Goal: Transaction & Acquisition: Purchase product/service

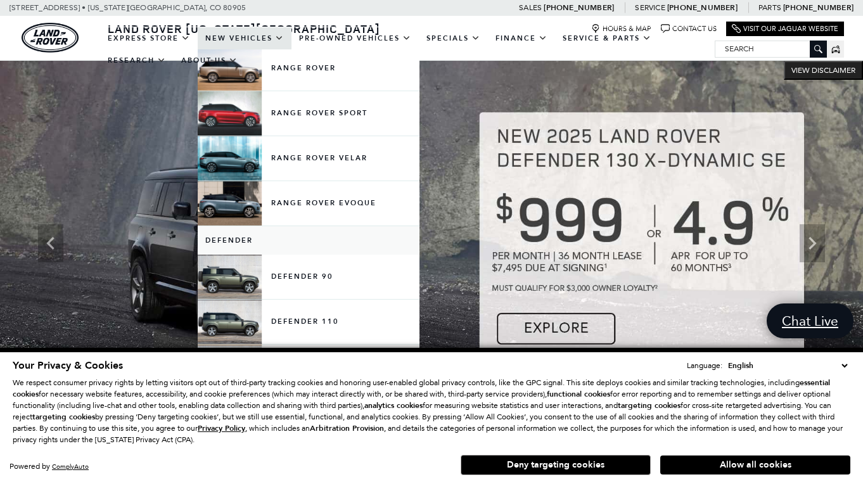
scroll to position [127, 0]
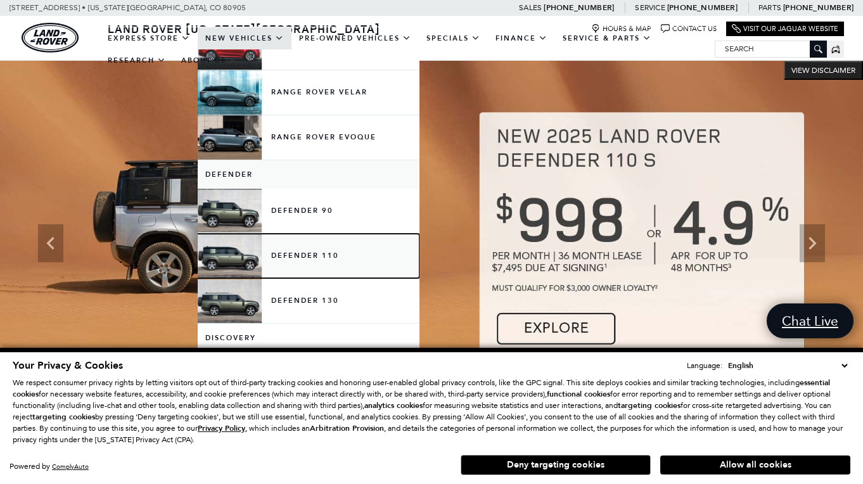
click at [300, 255] on link "Defender 110" at bounding box center [309, 256] width 222 height 44
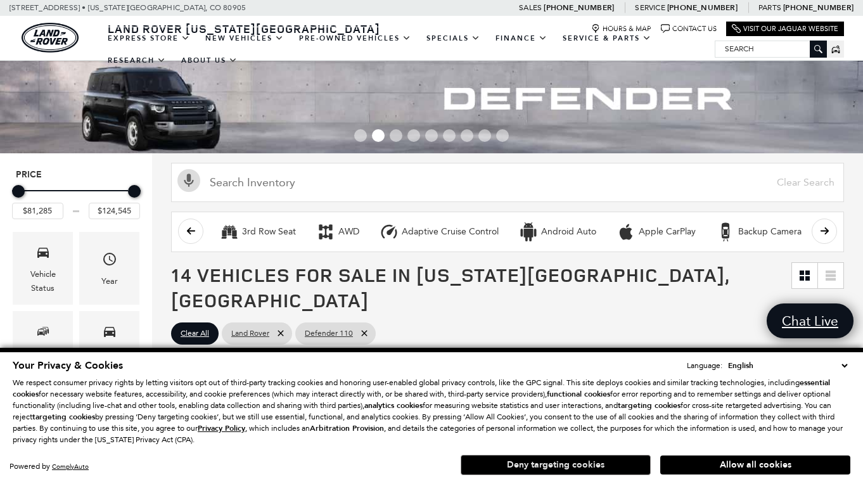
click at [619, 459] on button "Deny targeting cookies" at bounding box center [556, 465] width 190 height 20
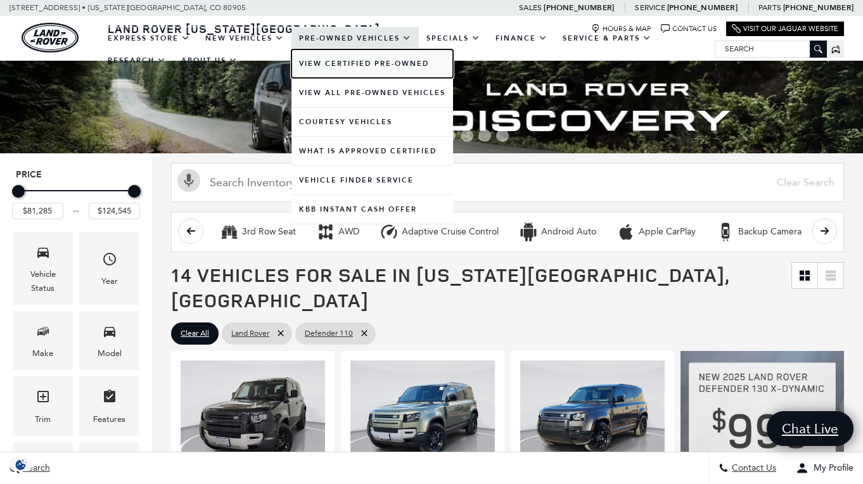
click at [343, 63] on link "View Certified Pre-Owned" at bounding box center [373, 63] width 162 height 29
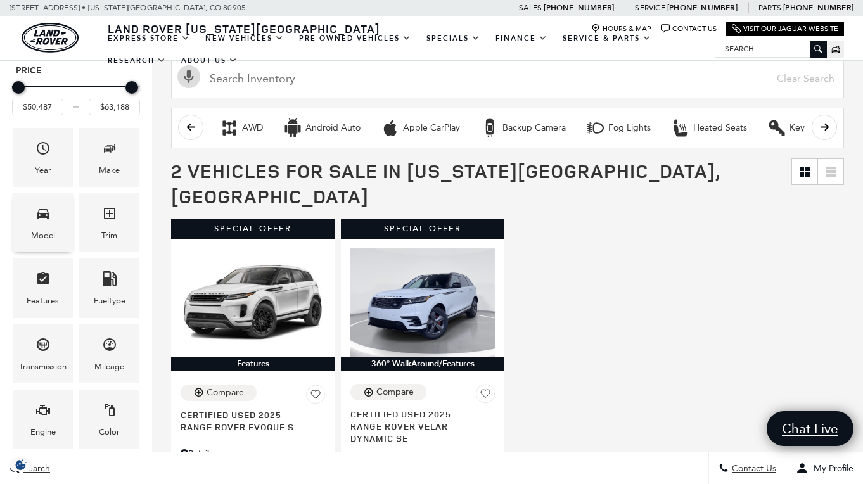
click at [47, 218] on icon "Model" at bounding box center [42, 214] width 11 height 10
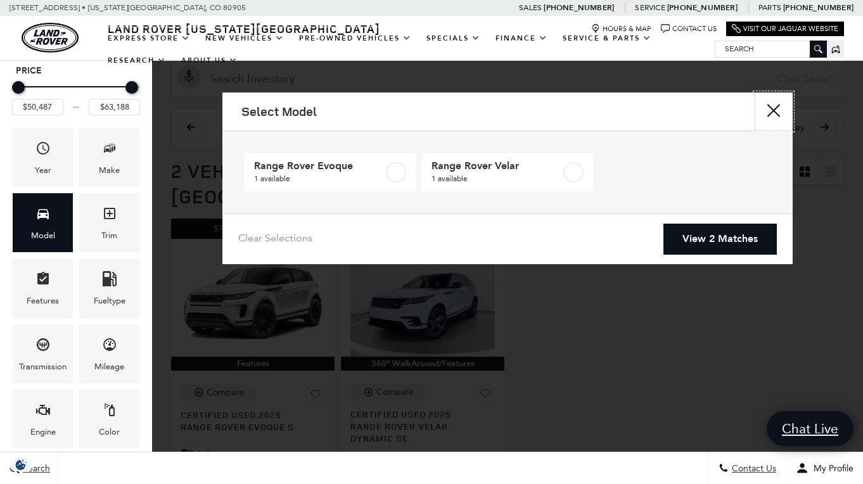
click at [769, 116] on button "close" at bounding box center [774, 112] width 38 height 38
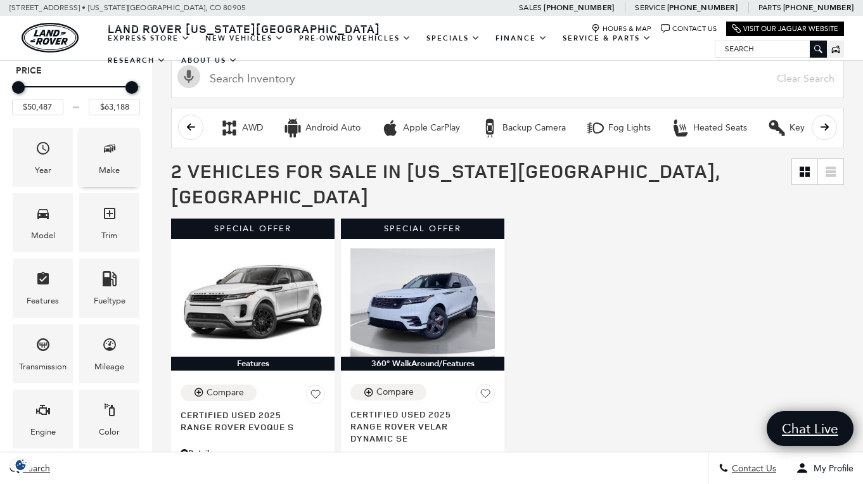
click at [114, 159] on span "Make" at bounding box center [109, 151] width 15 height 26
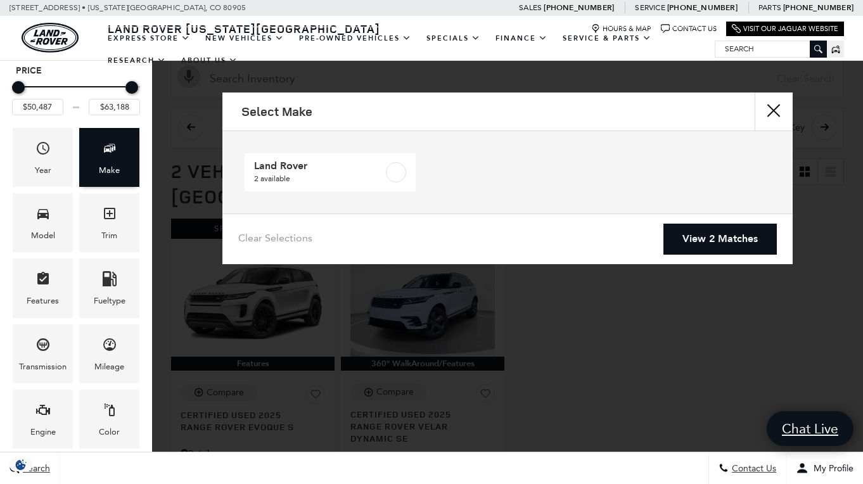
click at [114, 159] on span "Make" at bounding box center [109, 151] width 15 height 26
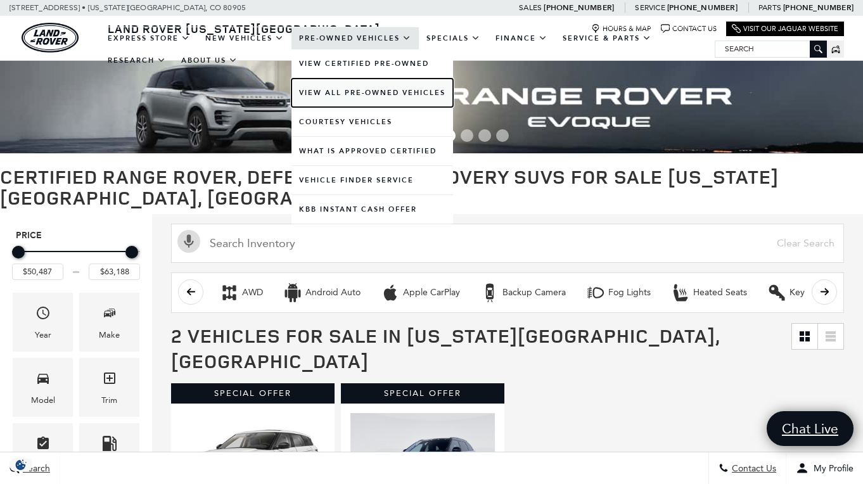
click at [353, 92] on link "View All Pre-Owned Vehicles" at bounding box center [373, 93] width 162 height 29
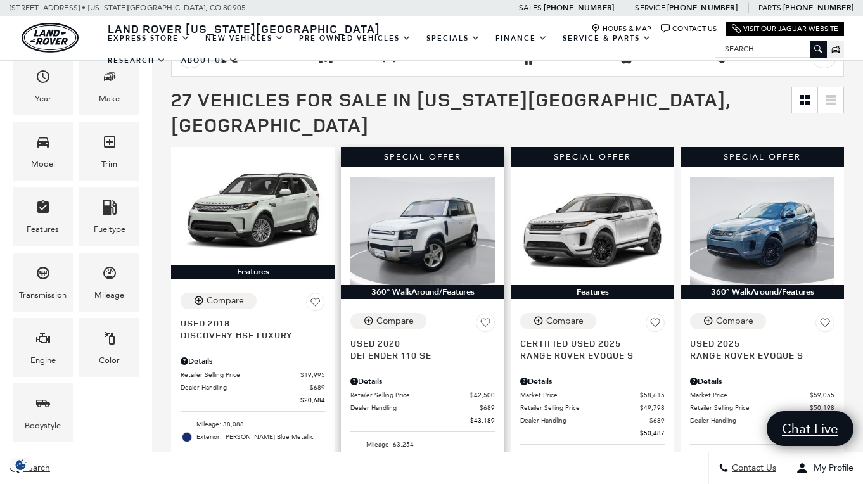
scroll to position [214, 0]
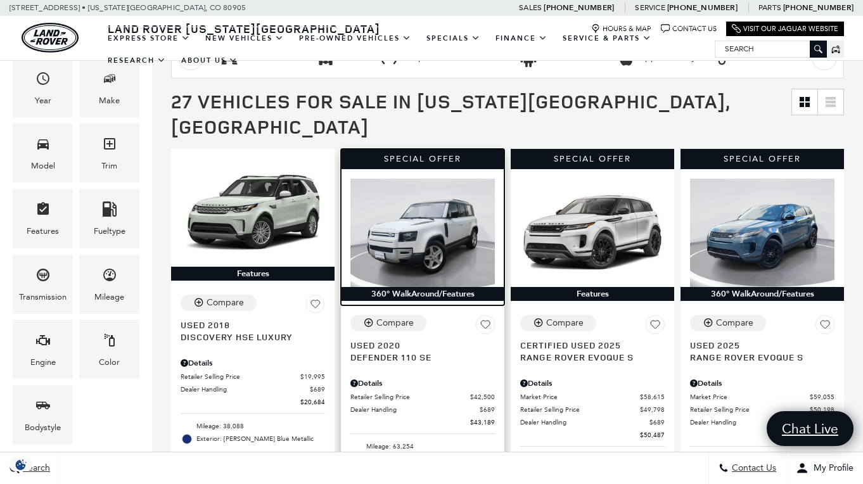
click at [446, 213] on img at bounding box center [423, 233] width 145 height 108
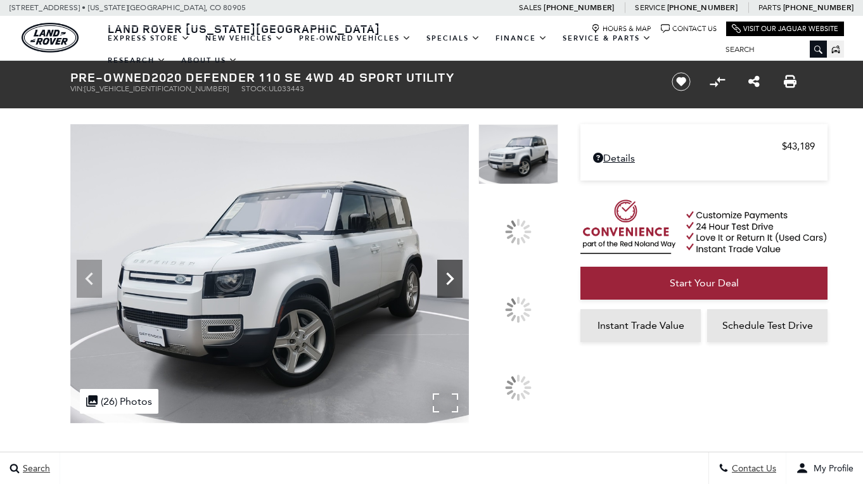
click at [463, 292] on icon at bounding box center [449, 278] width 25 height 25
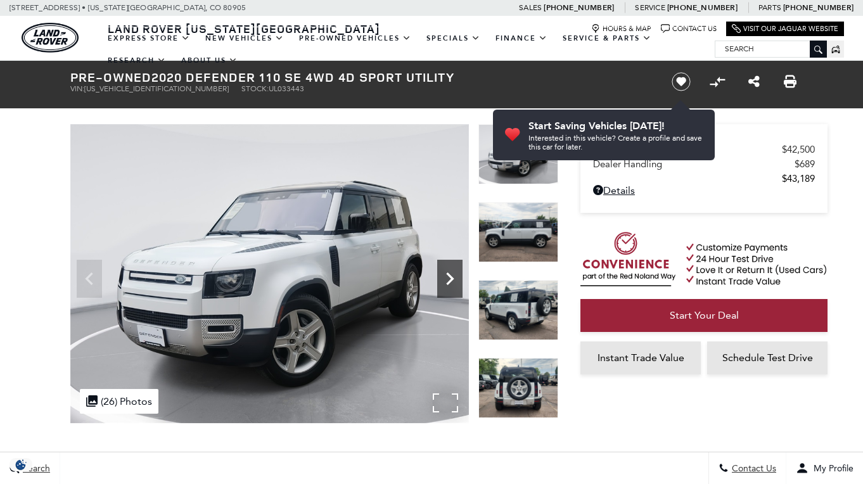
click at [458, 278] on icon "Next" at bounding box center [449, 278] width 25 height 25
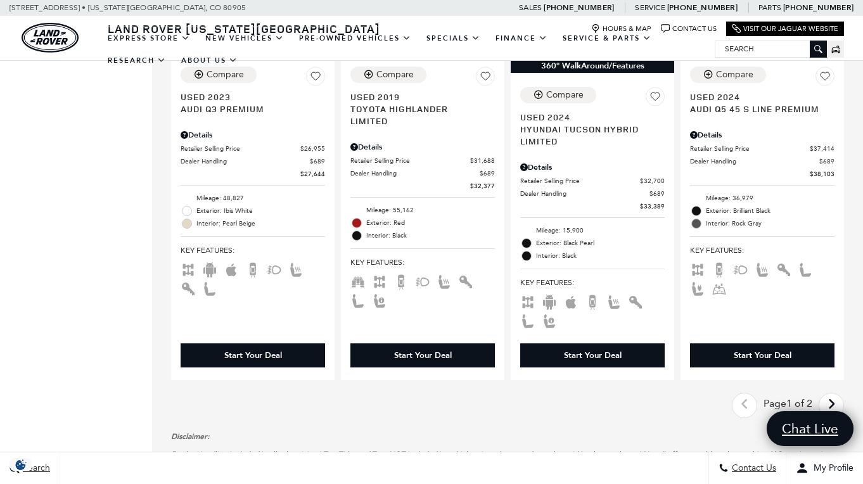
scroll to position [2547, 0]
